Goal: Task Accomplishment & Management: Use online tool/utility

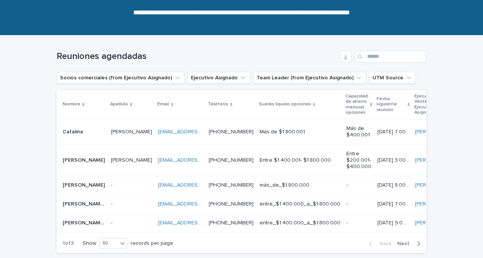
scroll to position [84, 0]
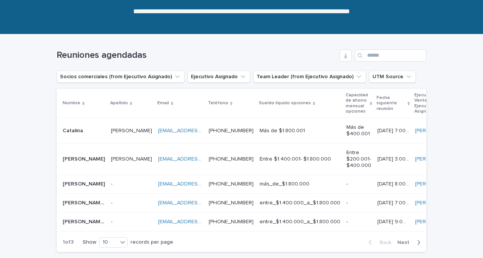
click at [125, 185] on p at bounding box center [131, 184] width 41 height 6
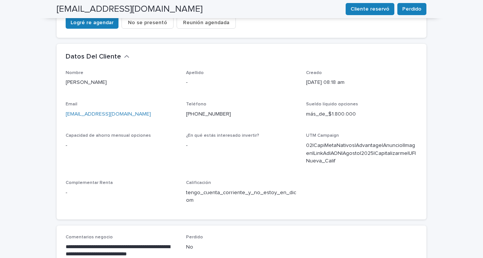
scroll to position [205, 0]
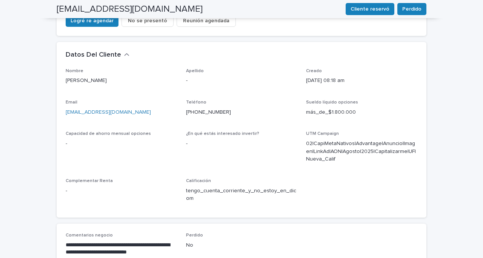
click at [66, 241] on p "**********" at bounding box center [121, 248] width 111 height 15
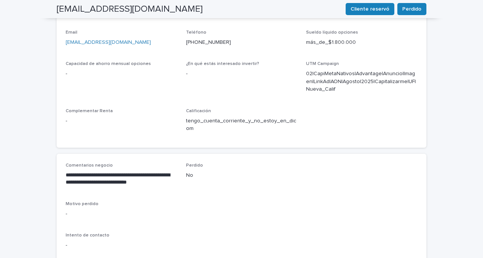
scroll to position [277, 0]
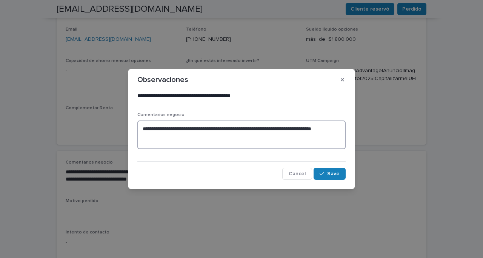
click at [144, 128] on textarea "**********" at bounding box center [241, 134] width 208 height 29
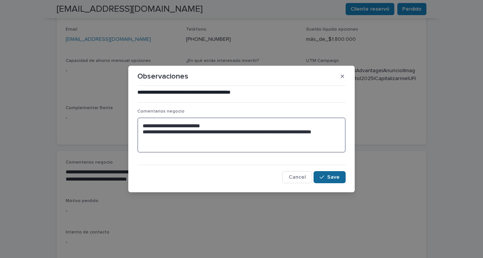
type textarea "**********"
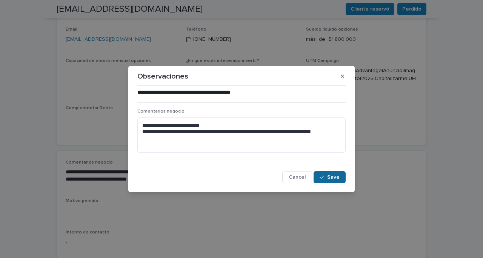
click at [334, 176] on span "Save" at bounding box center [333, 176] width 12 height 5
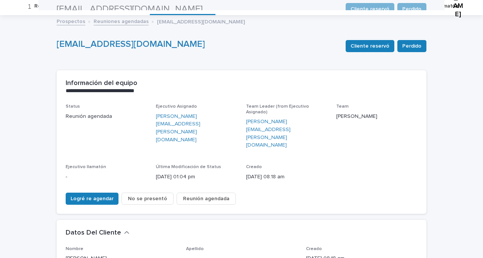
scroll to position [0, 0]
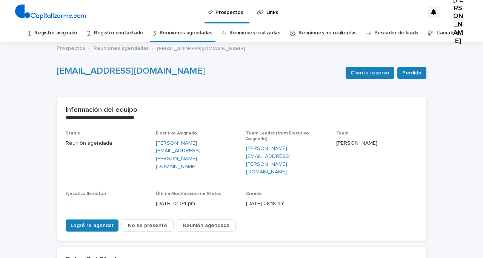
click at [188, 32] on link "Reuniones agendadas" at bounding box center [186, 33] width 53 height 18
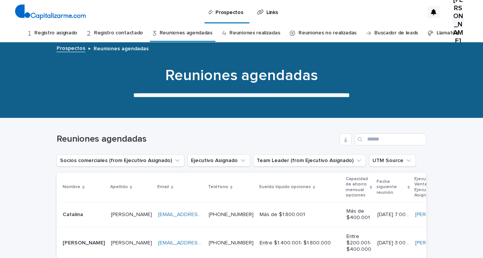
click at [113, 32] on link "Registro contactado" at bounding box center [118, 33] width 49 height 18
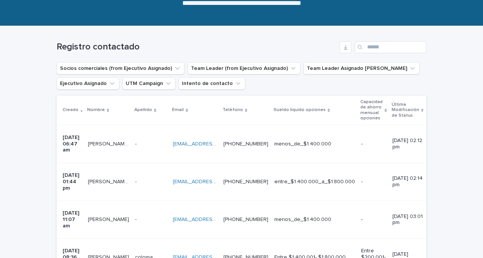
scroll to position [96, 0]
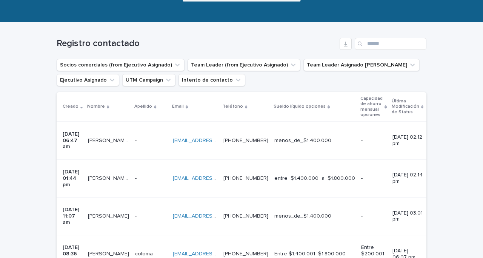
click at [156, 213] on p at bounding box center [151, 216] width 32 height 6
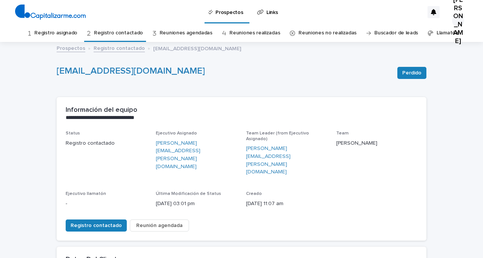
click at [74, 32] on link "Registro asignado" at bounding box center [55, 33] width 43 height 18
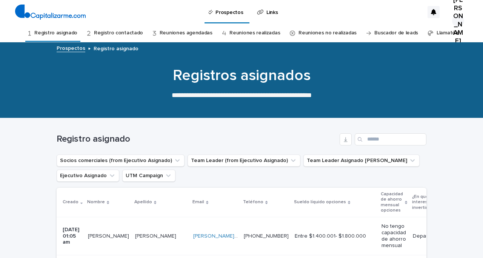
click at [182, 34] on link "Reuniones agendadas" at bounding box center [186, 33] width 53 height 18
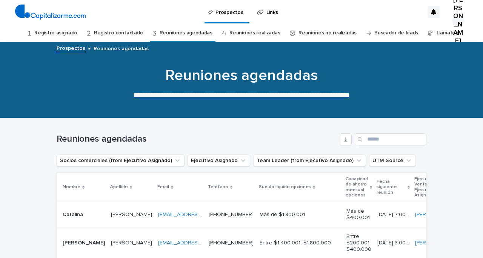
click at [70, 32] on link "Registro asignado" at bounding box center [55, 33] width 43 height 18
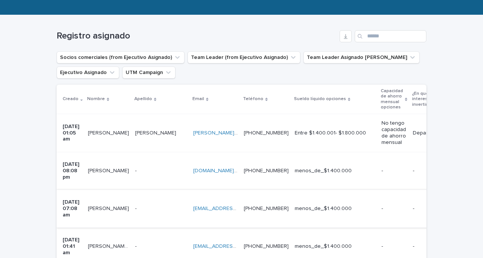
scroll to position [102, 0]
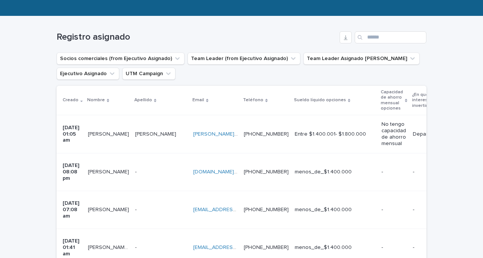
click at [160, 140] on td "[PERSON_NAME]" at bounding box center [161, 134] width 58 height 38
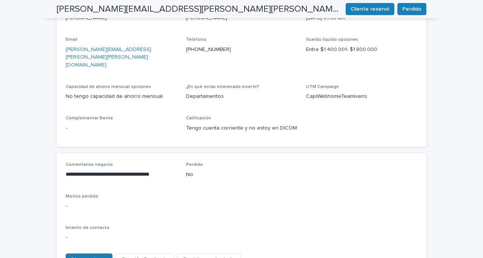
scroll to position [282, 0]
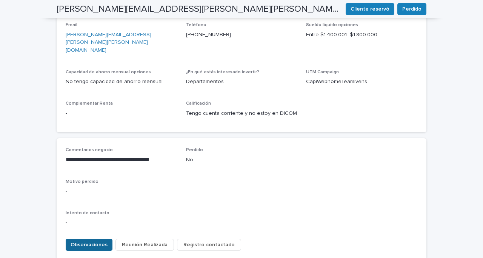
click at [94, 241] on span "Observaciones" at bounding box center [89, 245] width 37 height 8
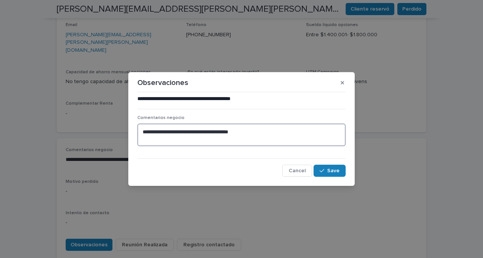
click at [143, 132] on textarea "**********" at bounding box center [241, 134] width 208 height 23
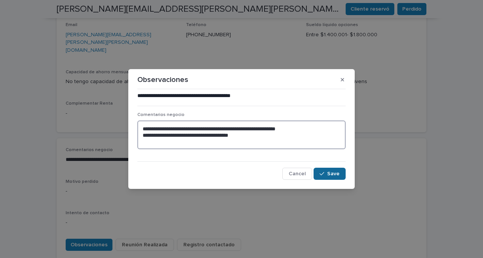
type textarea "**********"
click at [324, 173] on icon "button" at bounding box center [322, 173] width 5 height 5
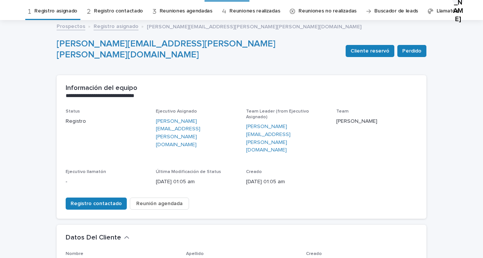
scroll to position [23, 0]
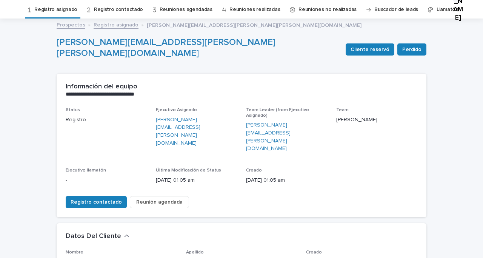
click at [170, 198] on span "Reunión agendada" at bounding box center [159, 202] width 46 height 8
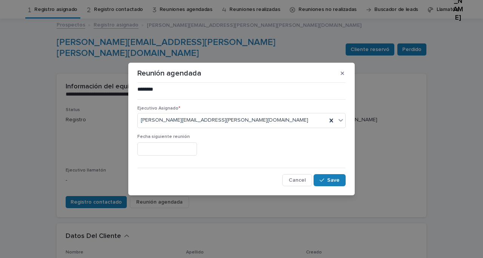
click at [182, 150] on input "text" at bounding box center [167, 148] width 60 height 13
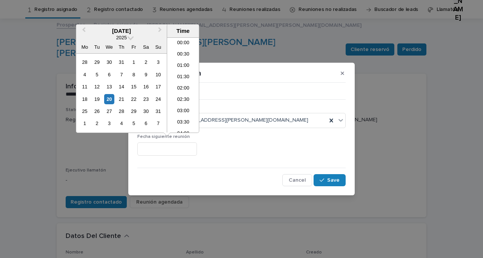
scroll to position [411, 0]
click at [121, 99] on div "21" at bounding box center [121, 99] width 10 height 10
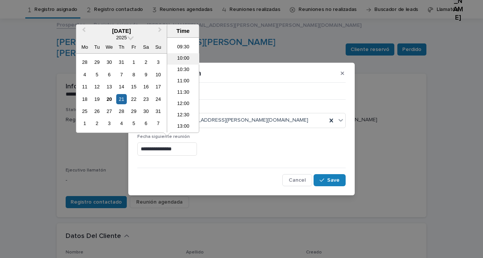
click at [180, 60] on li "10:00" at bounding box center [183, 58] width 32 height 11
type input "**********"
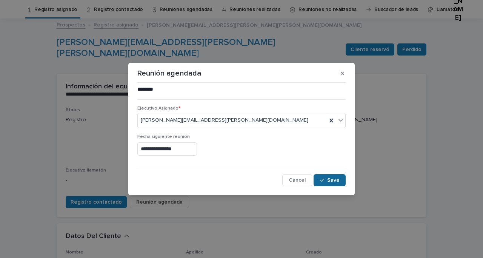
click at [330, 182] on span "Save" at bounding box center [333, 179] width 12 height 5
